Goal: Task Accomplishment & Management: Use online tool/utility

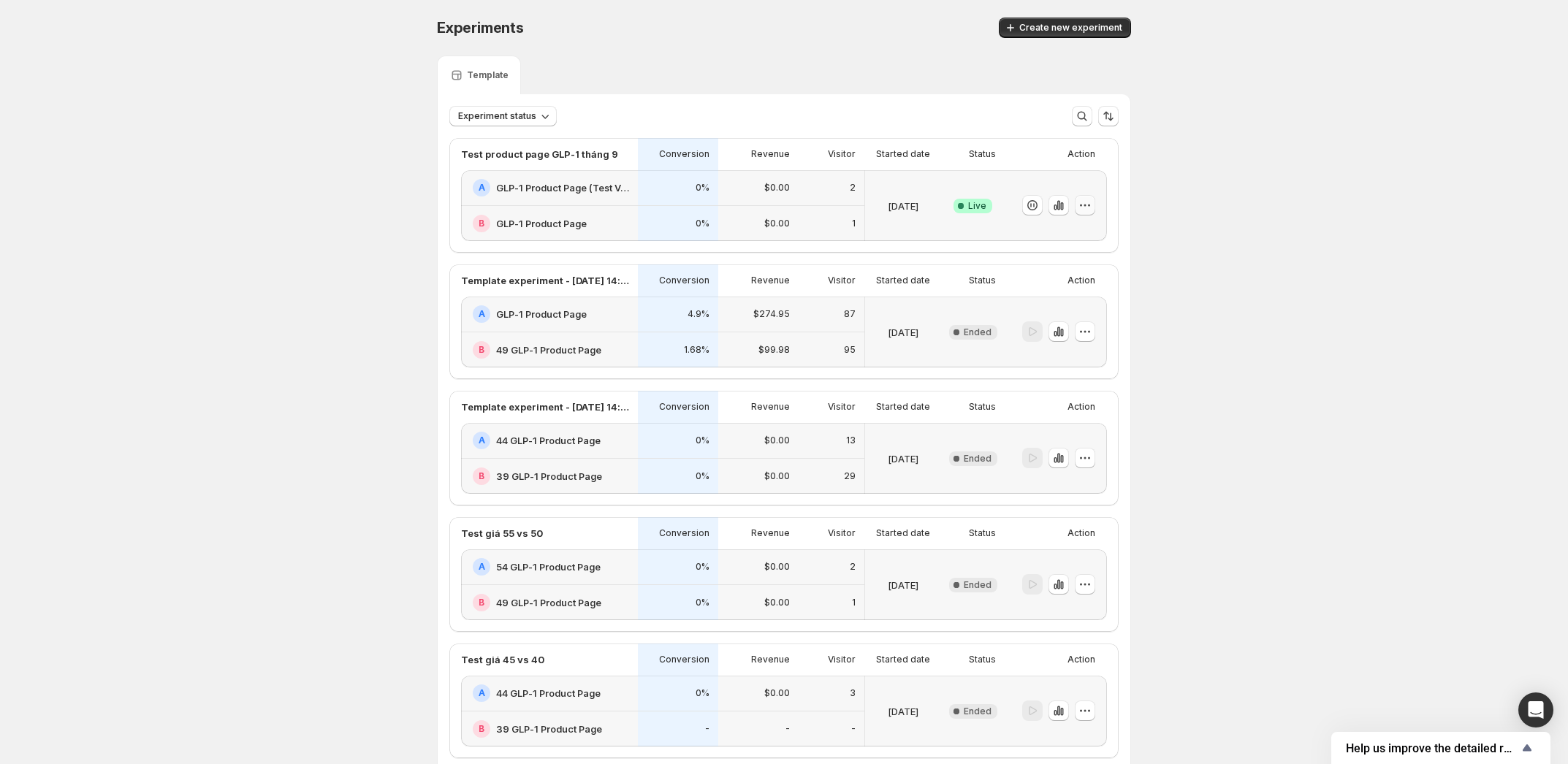
click at [1089, 210] on icon "button" at bounding box center [1085, 205] width 14 height 14
click at [1078, 284] on span "End experiment" at bounding box center [1063, 285] width 71 height 12
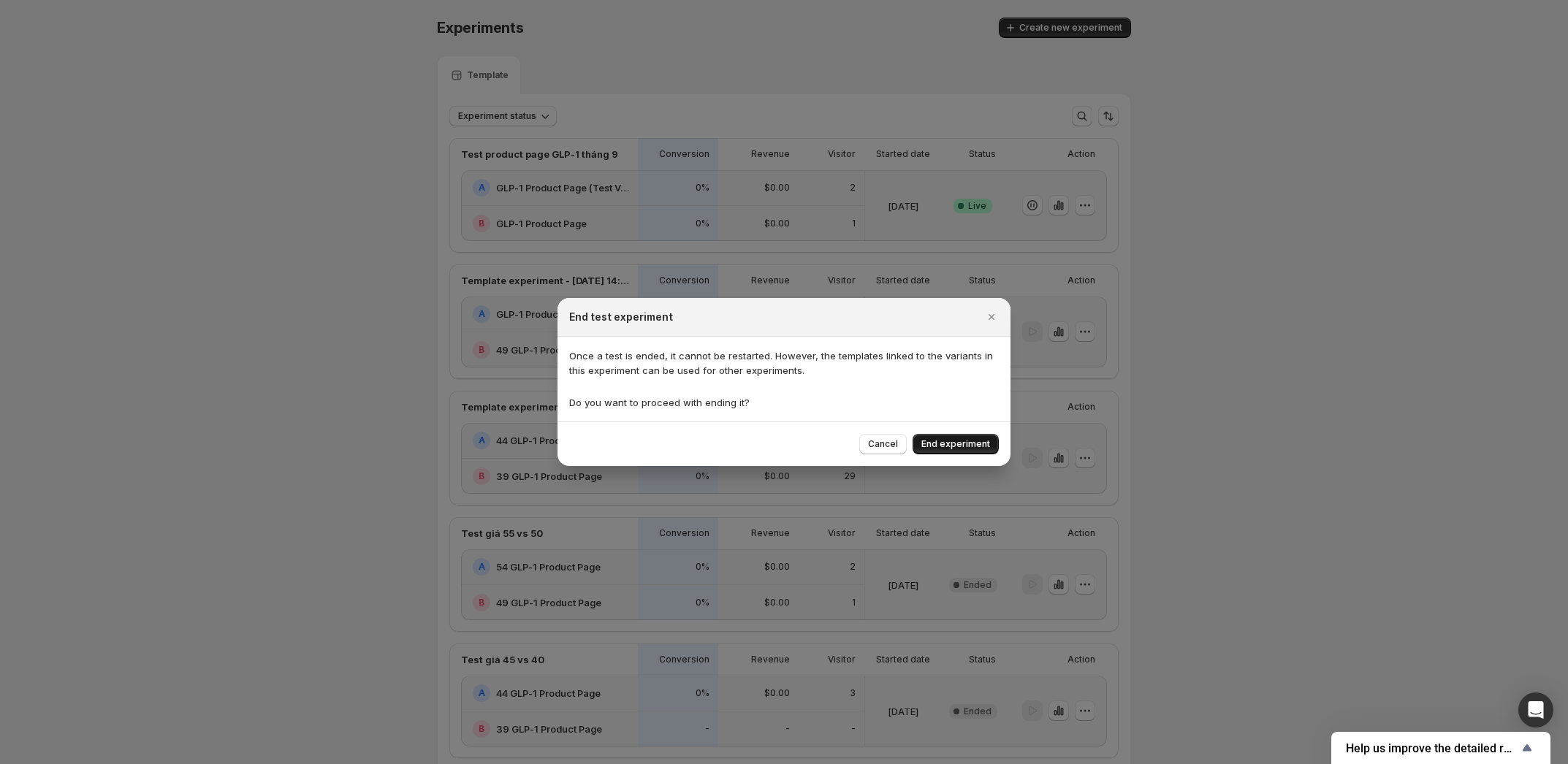
click at [939, 444] on span "End experiment" at bounding box center [955, 443] width 68 height 12
